Goal: Task Accomplishment & Management: Manage account settings

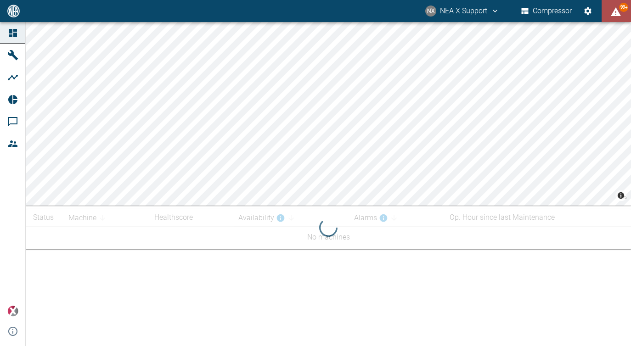
click at [621, 12] on icon "displayAlerts" at bounding box center [615, 11] width 11 height 11
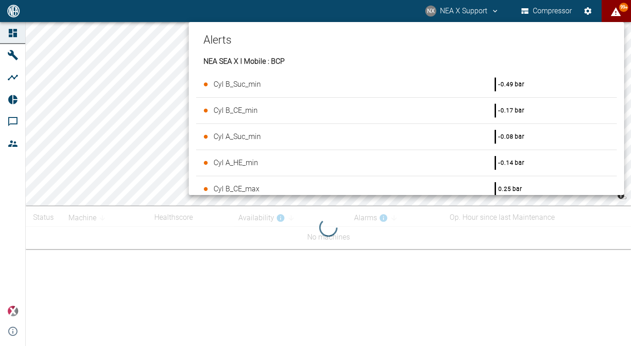
click at [227, 11] on div at bounding box center [315, 173] width 631 height 346
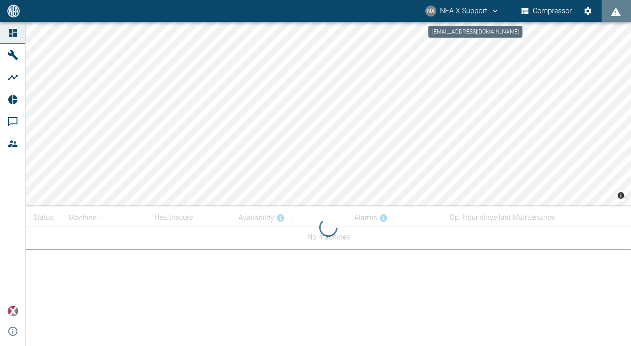
click at [495, 12] on icon "support@neaxplore.com" at bounding box center [495, 11] width 4 height 3
click at [472, 37] on span "Logout" at bounding box center [479, 36] width 27 height 11
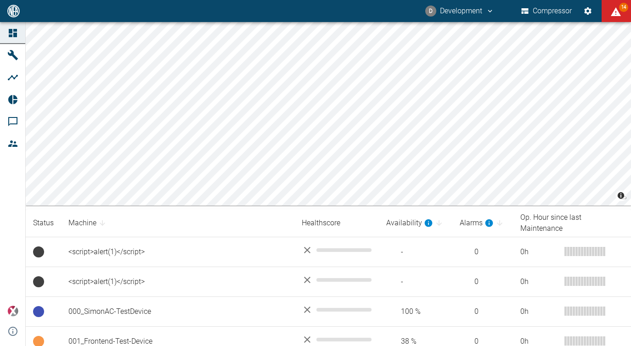
scroll to position [209, 0]
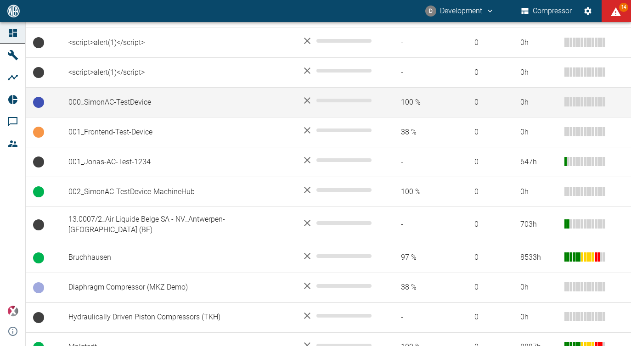
click at [191, 101] on td "000_SimonAC-TestDevice" at bounding box center [177, 103] width 233 height 30
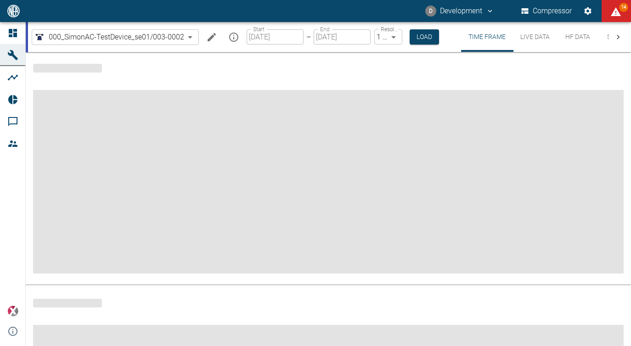
click at [211, 37] on icon "Edit machine" at bounding box center [212, 37] width 8 height 8
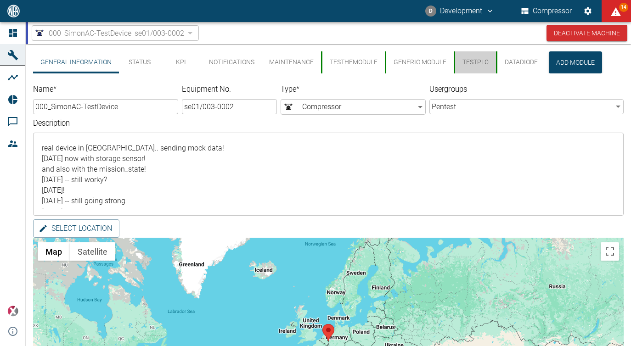
click at [479, 66] on button "TestPlc" at bounding box center [475, 62] width 42 height 22
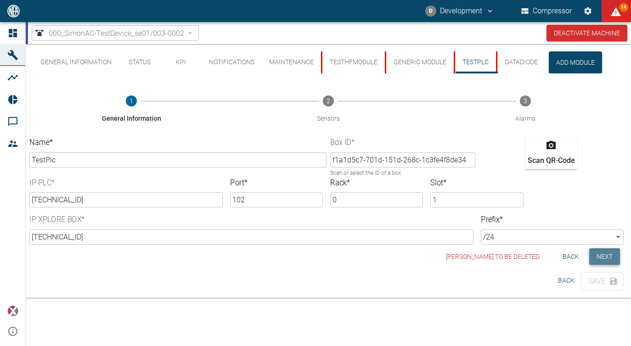
click at [610, 254] on button "Next" at bounding box center [604, 256] width 31 height 17
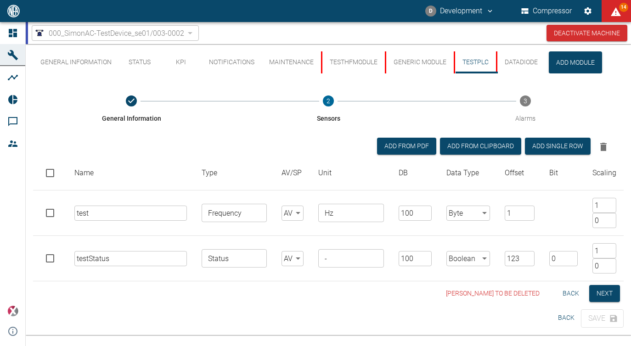
click at [459, 268] on td "Boolean Boolean ​" at bounding box center [468, 258] width 58 height 45
click at [464, 265] on body "D Development Compressor 14 Dashboard Machines Analyses Reports Comments Member…" at bounding box center [315, 173] width 631 height 346
